Goal: Ask a question

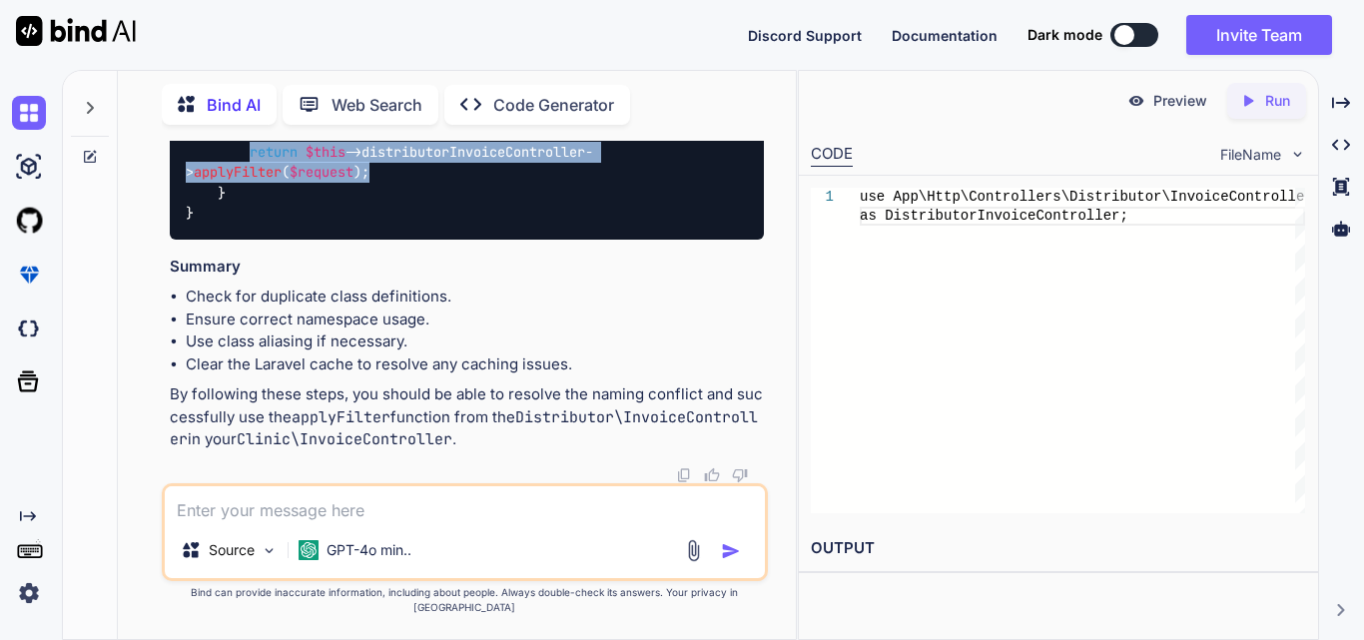
scroll to position [89145, 0]
drag, startPoint x: 244, startPoint y: 398, endPoint x: 426, endPoint y: 421, distance: 184.2
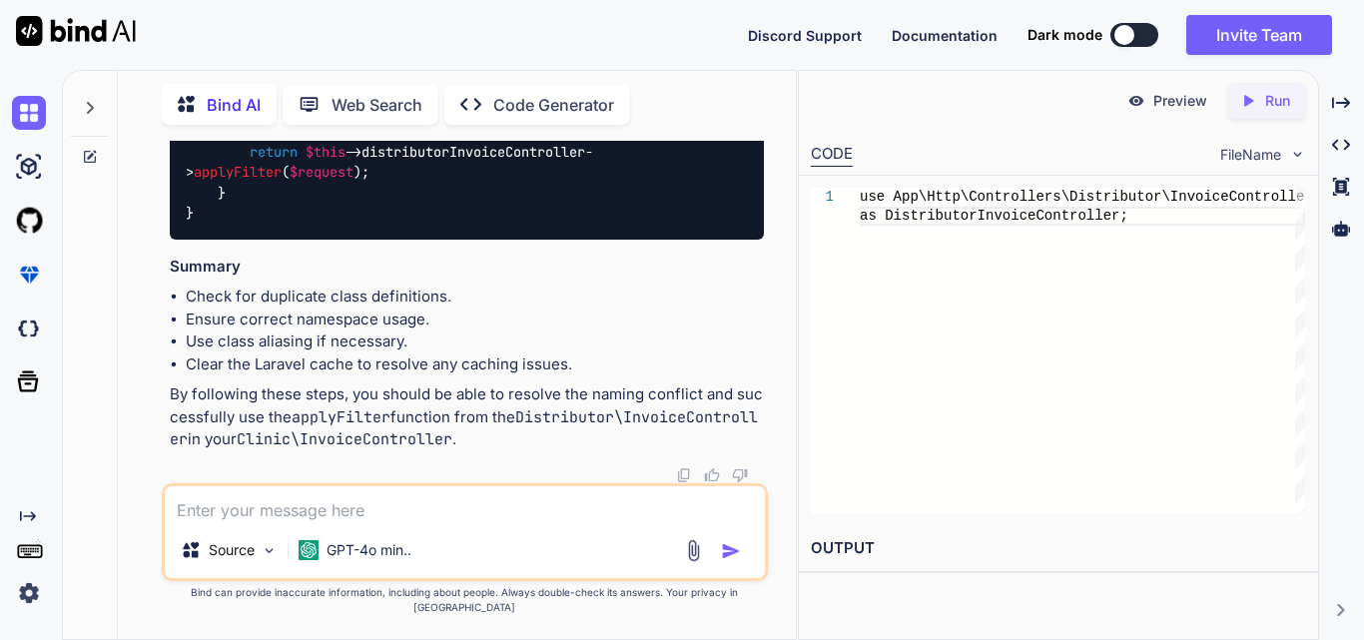
click at [247, 522] on textarea at bounding box center [465, 504] width 600 height 36
paste textarea "Something went wrong, Please try again laterMethod App\Http\Controllers\Distrib…"
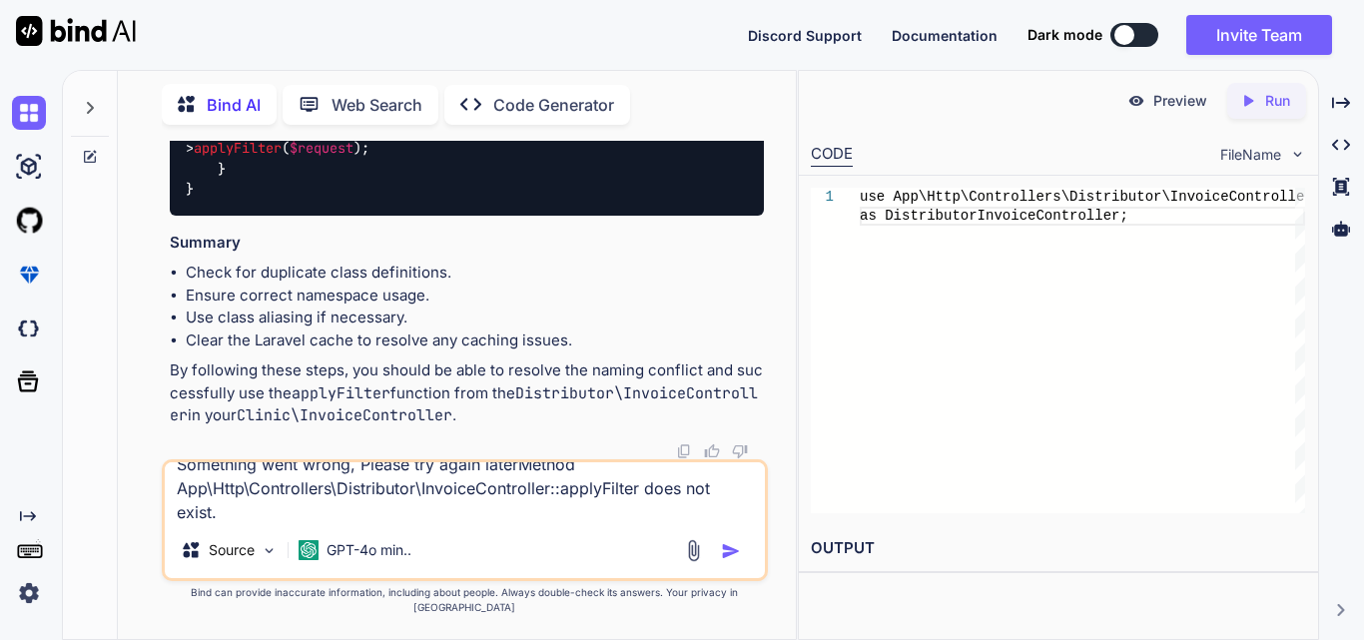
click at [255, 522] on textarea "Something went wrong, Please try again laterMethod App\Http\Controllers\Distrib…" at bounding box center [465, 492] width 600 height 60
paste textarea "public function applyFilters($query, $filters) { try { if (!empty($filters['cli…"
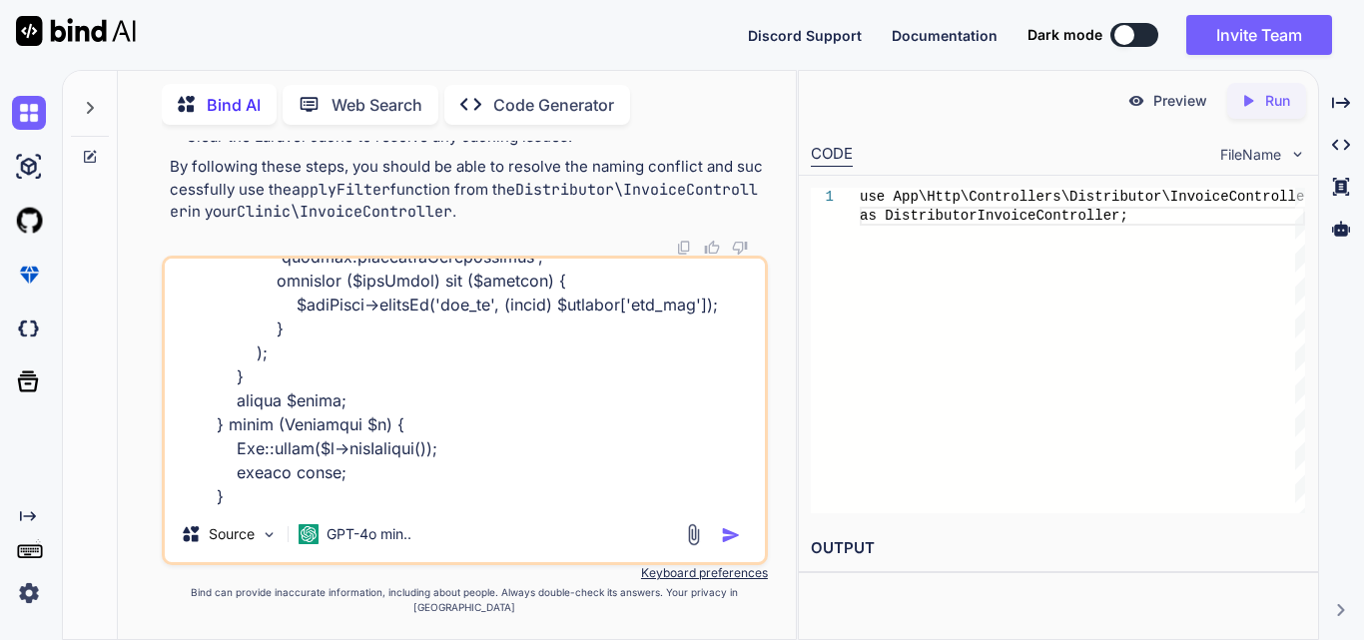
click at [283, 506] on textarea at bounding box center [465, 383] width 600 height 248
paste textarea "$this->distributorInvoiceController = $distributorInvoiceController; } /** * Vi…"
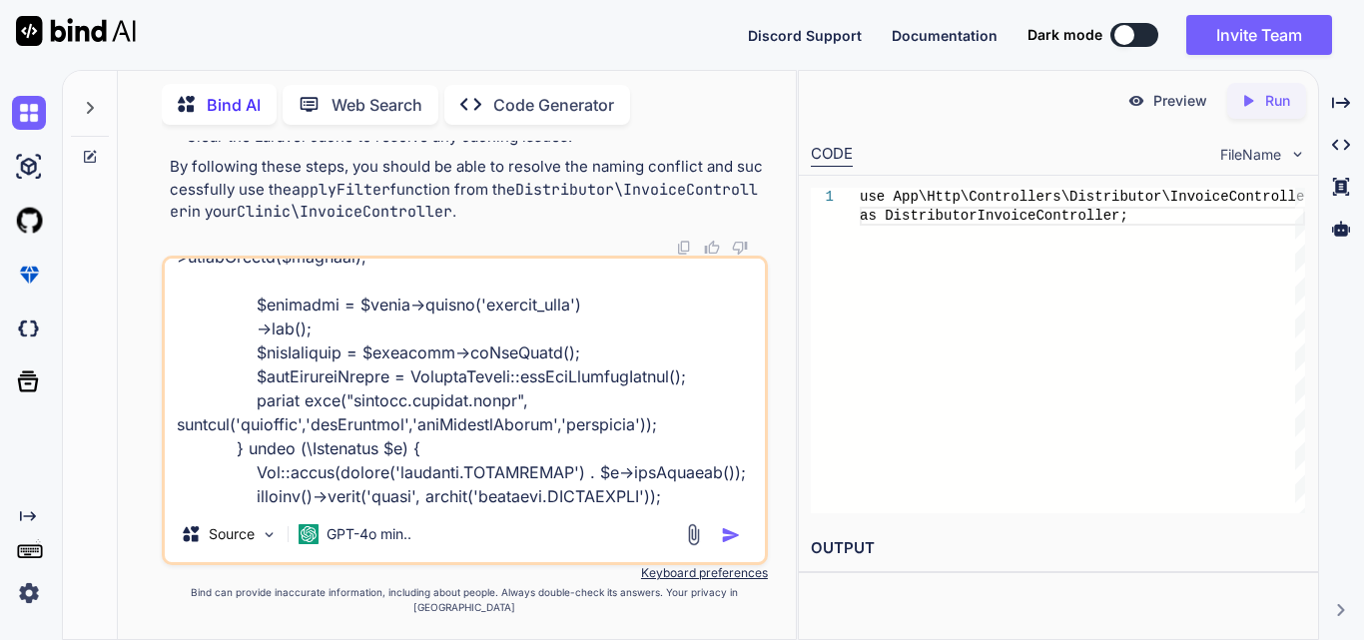
type textarea "Something went wrong, Please try again laterMethod App\Http\Controllers\Distrib…"
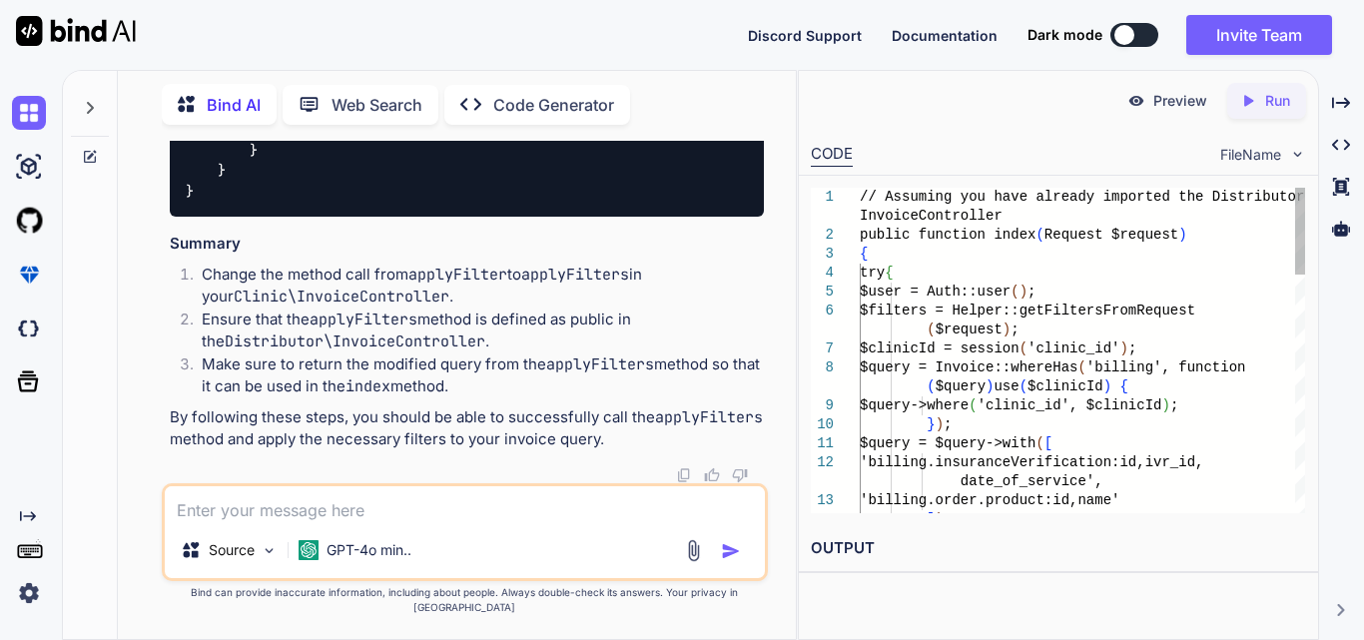
scroll to position [91100, 0]
drag, startPoint x: 264, startPoint y: 260, endPoint x: 470, endPoint y: 272, distance: 207.0
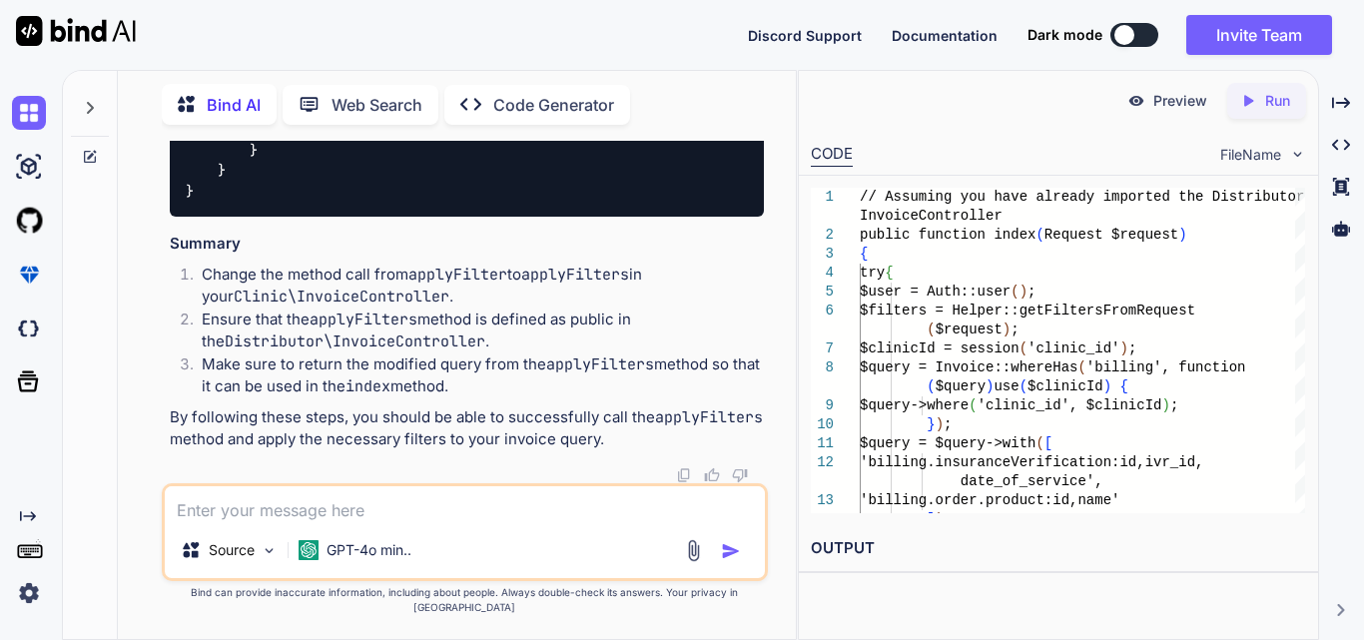
copy code "$query = $this ->distributorInvoiceController-> applyFilters ( $query , $filter…"
click at [340, 512] on textarea at bounding box center [465, 504] width 600 height 36
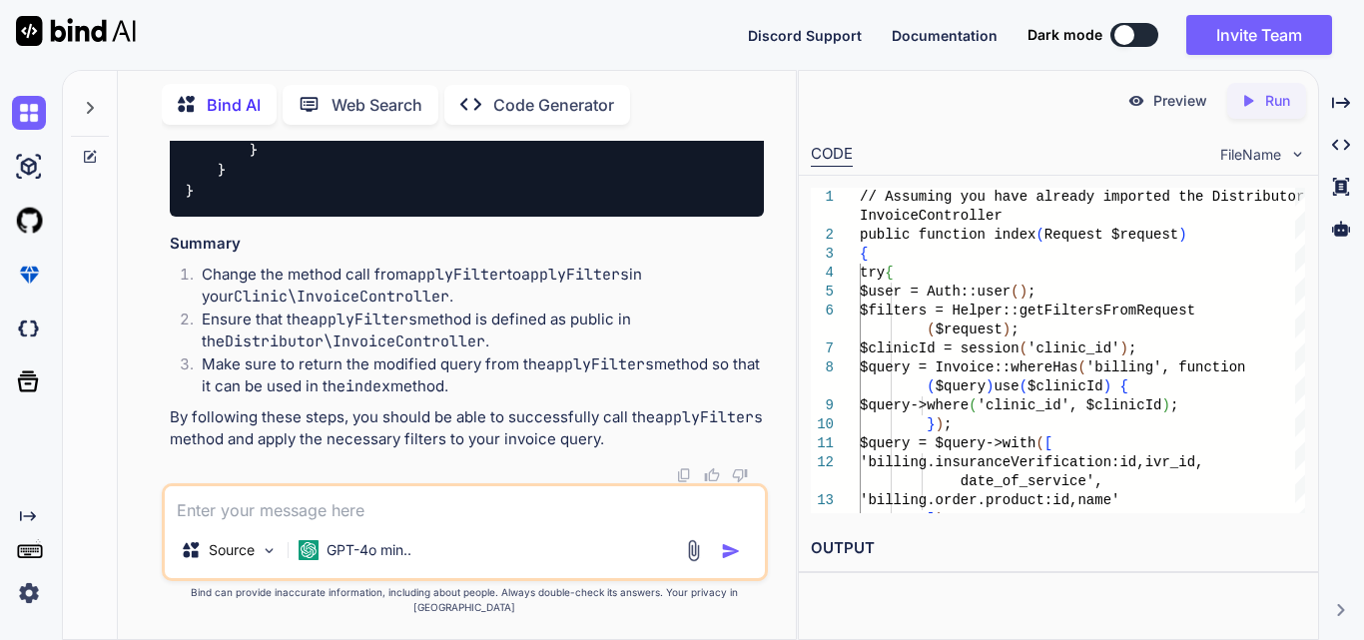
paste textarea "Cannot read properties of undefined (reading 'length')"
click at [607, 522] on textarea "Cannot read properties of undefined (reading 'length')" at bounding box center [465, 504] width 600 height 36
paste textarea "$('#invoiceFilterForm').on('submit', function (event) { event.preventDefault();…"
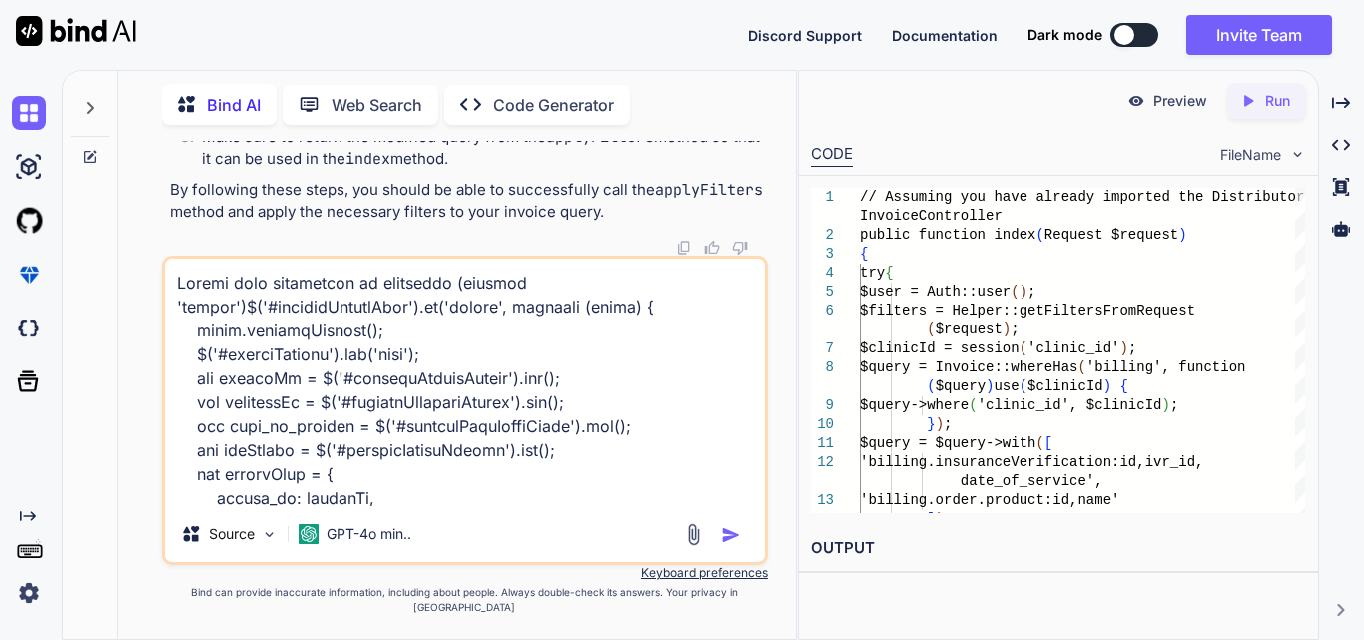
scroll to position [2686, 0]
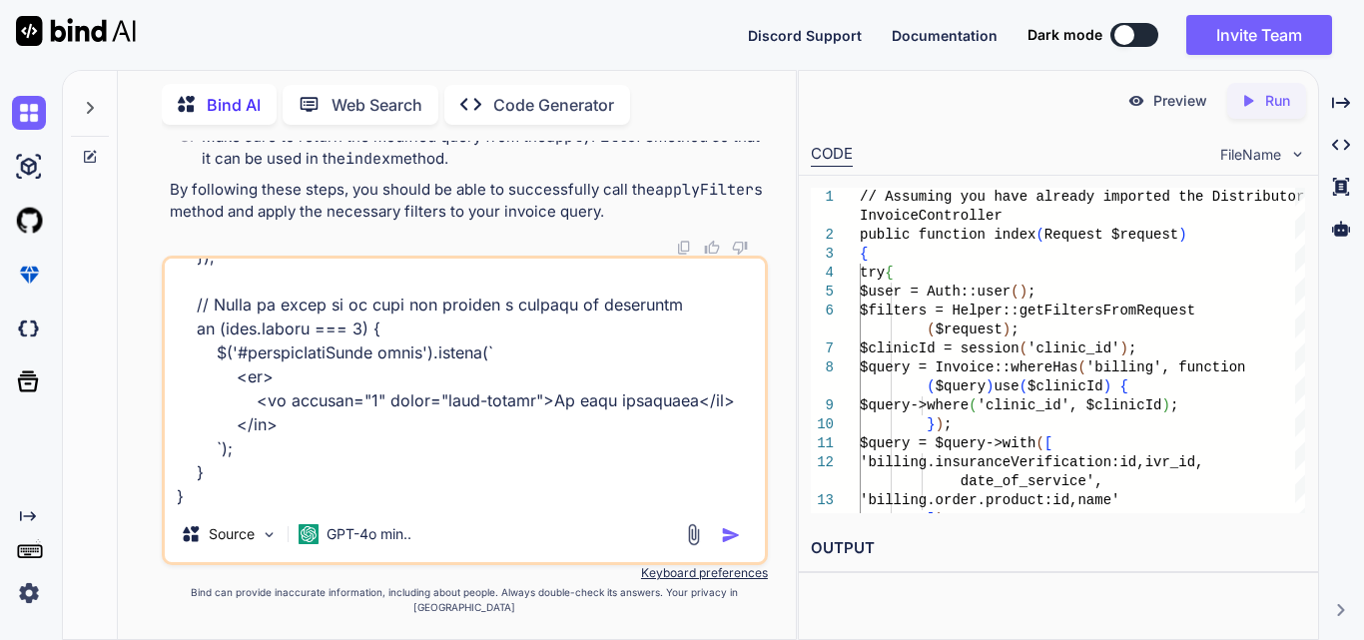
click at [270, 484] on textarea at bounding box center [465, 383] width 600 height 248
click at [238, 506] on textarea at bounding box center [465, 383] width 600 height 248
type textarea "Cannot read properties of undefined (reading 'length')$('#invoiceFilterForm').o…"
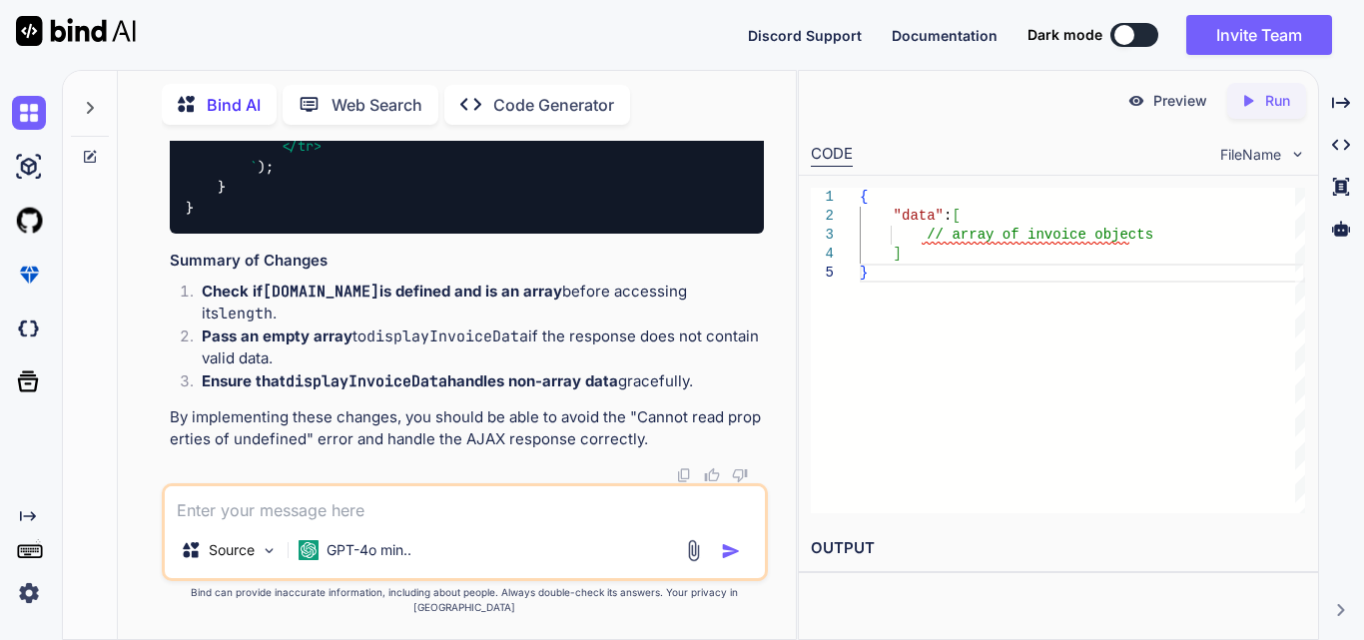
scroll to position [94818, 0]
drag, startPoint x: 546, startPoint y: 356, endPoint x: 534, endPoint y: 360, distance: 12.6
